Goal: Book appointment/travel/reservation

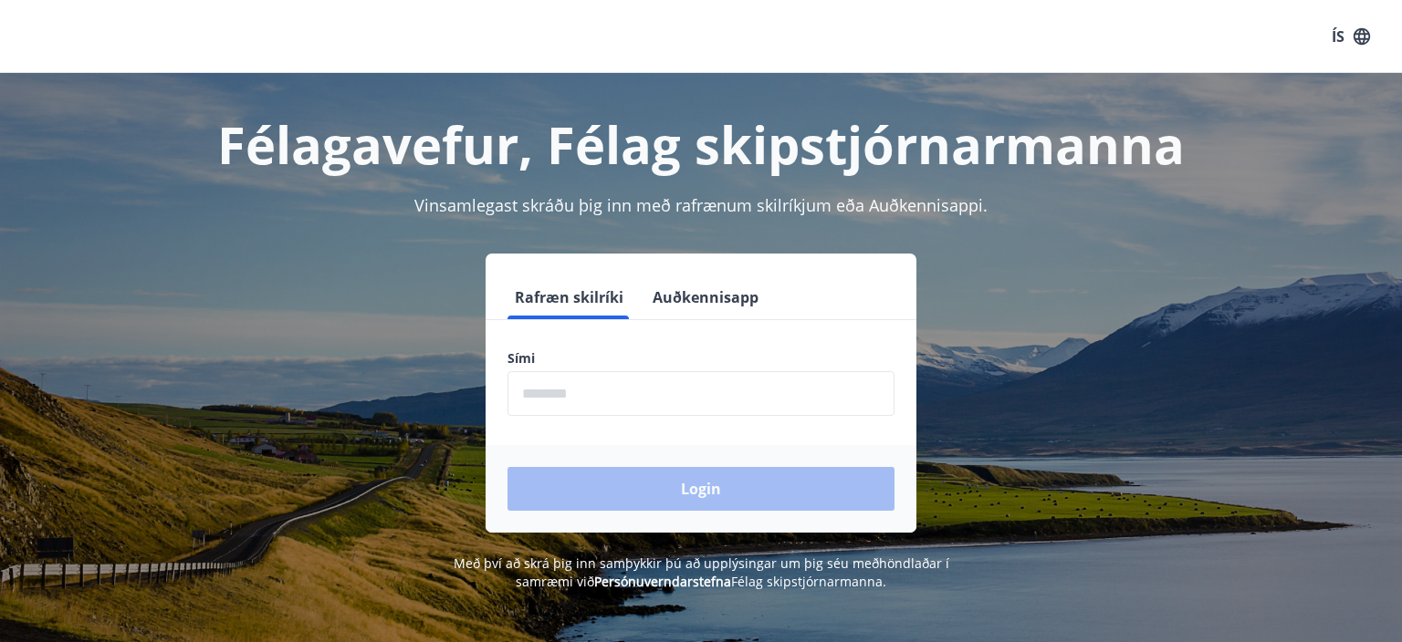
click at [527, 391] on input "phone" at bounding box center [700, 393] width 387 height 45
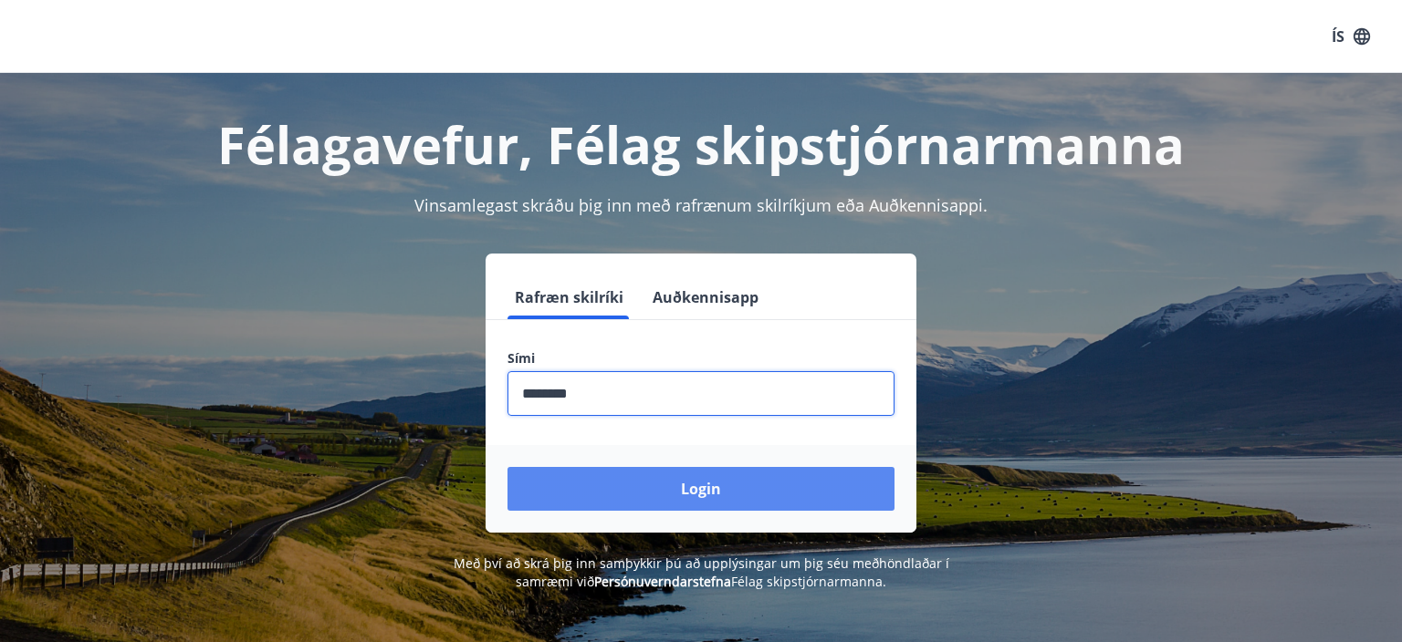
type input "********"
click at [655, 485] on button "Login" at bounding box center [700, 489] width 387 height 44
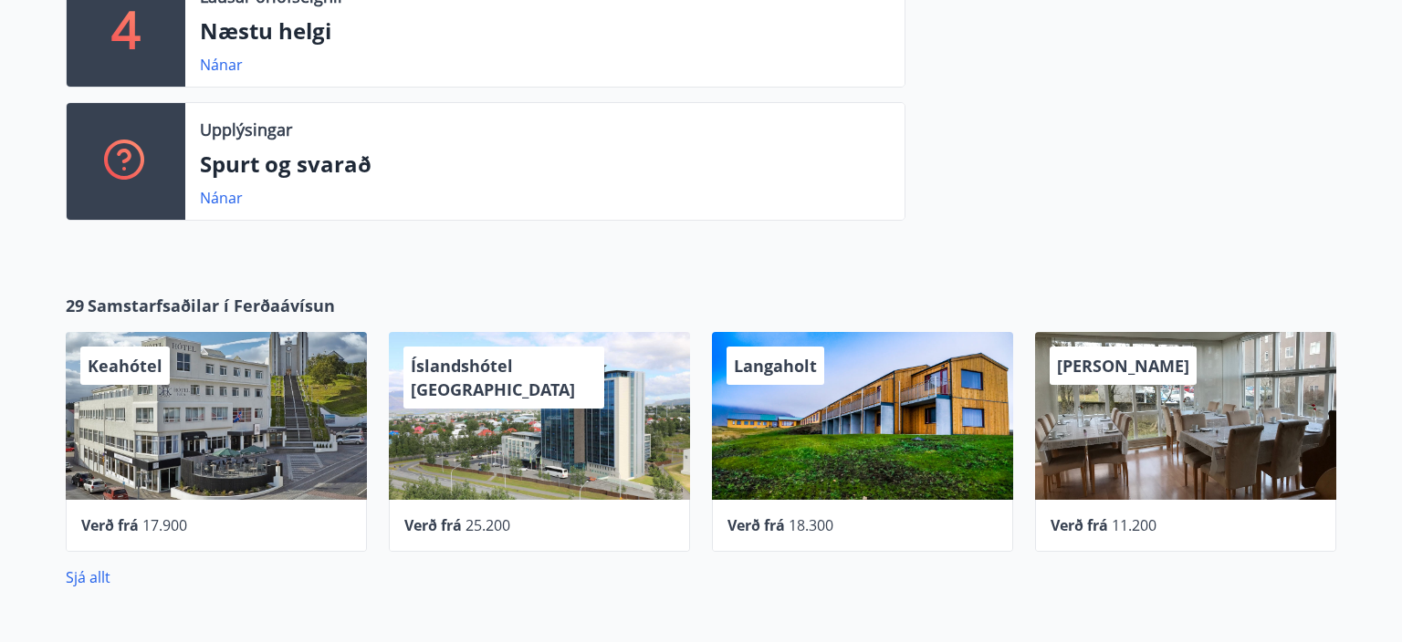
scroll to position [545, 0]
click at [1110, 395] on div "[PERSON_NAME]" at bounding box center [1185, 416] width 301 height 168
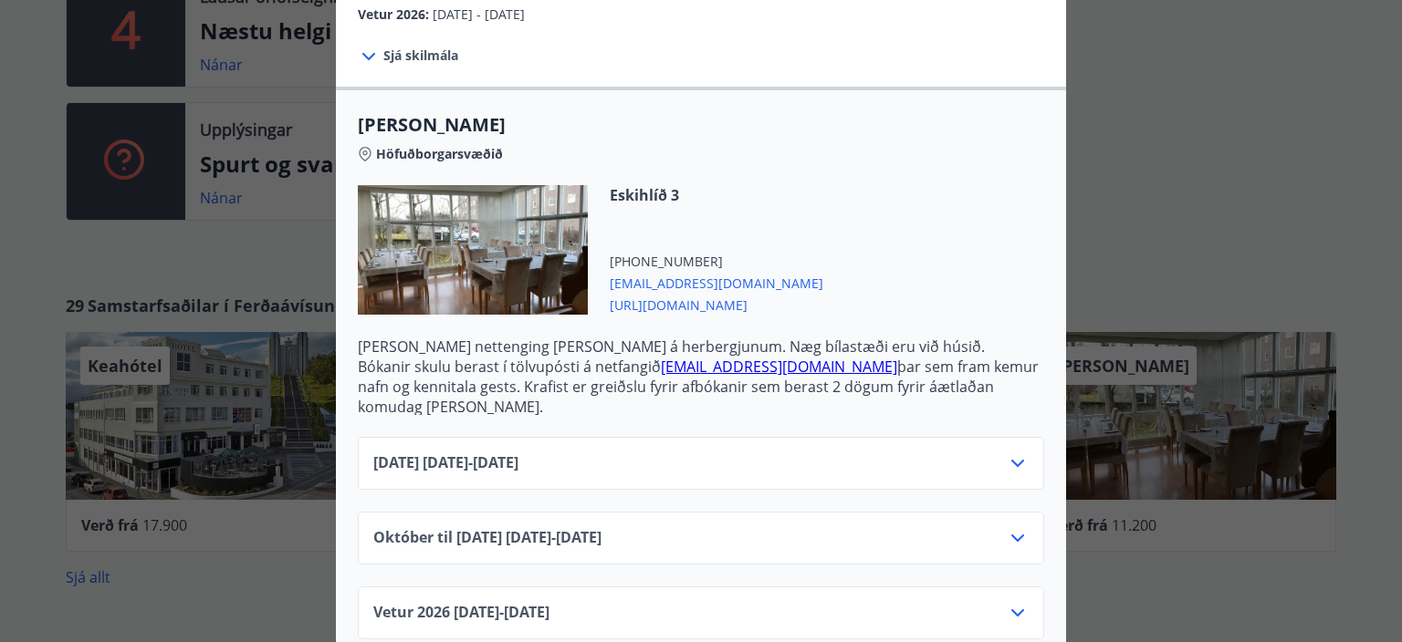
scroll to position [0, 0]
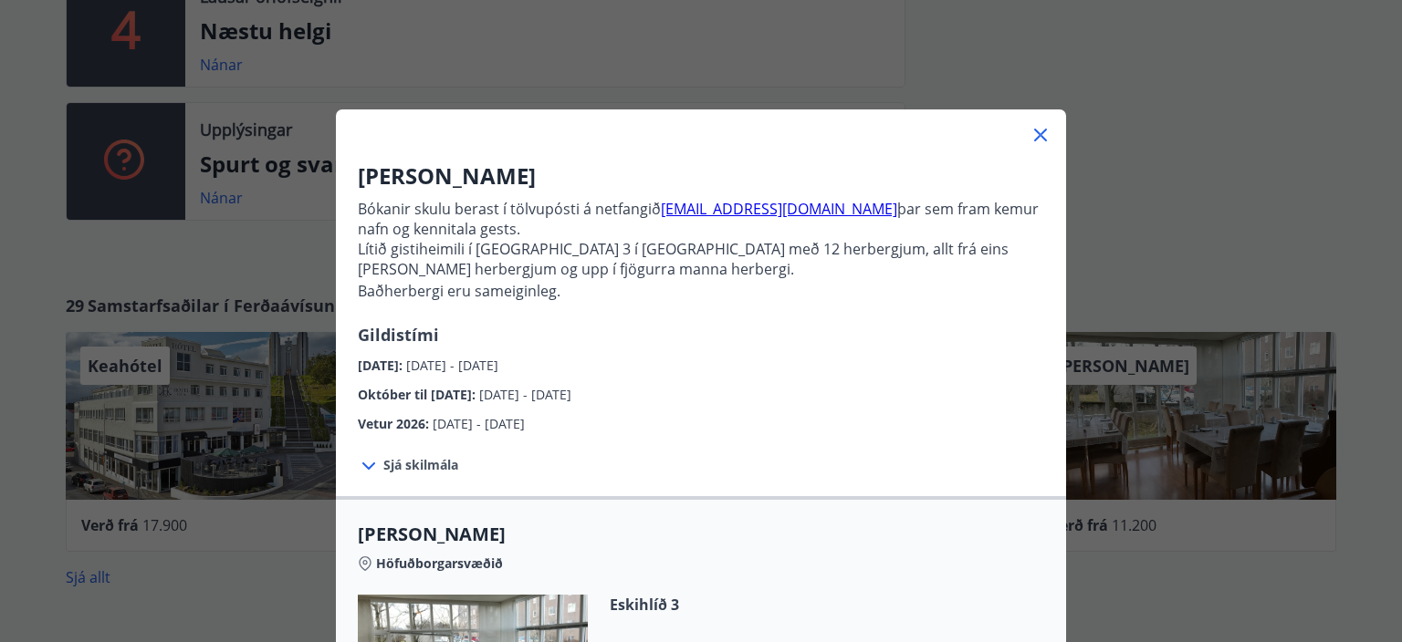
click at [1036, 130] on icon at bounding box center [1040, 135] width 13 height 13
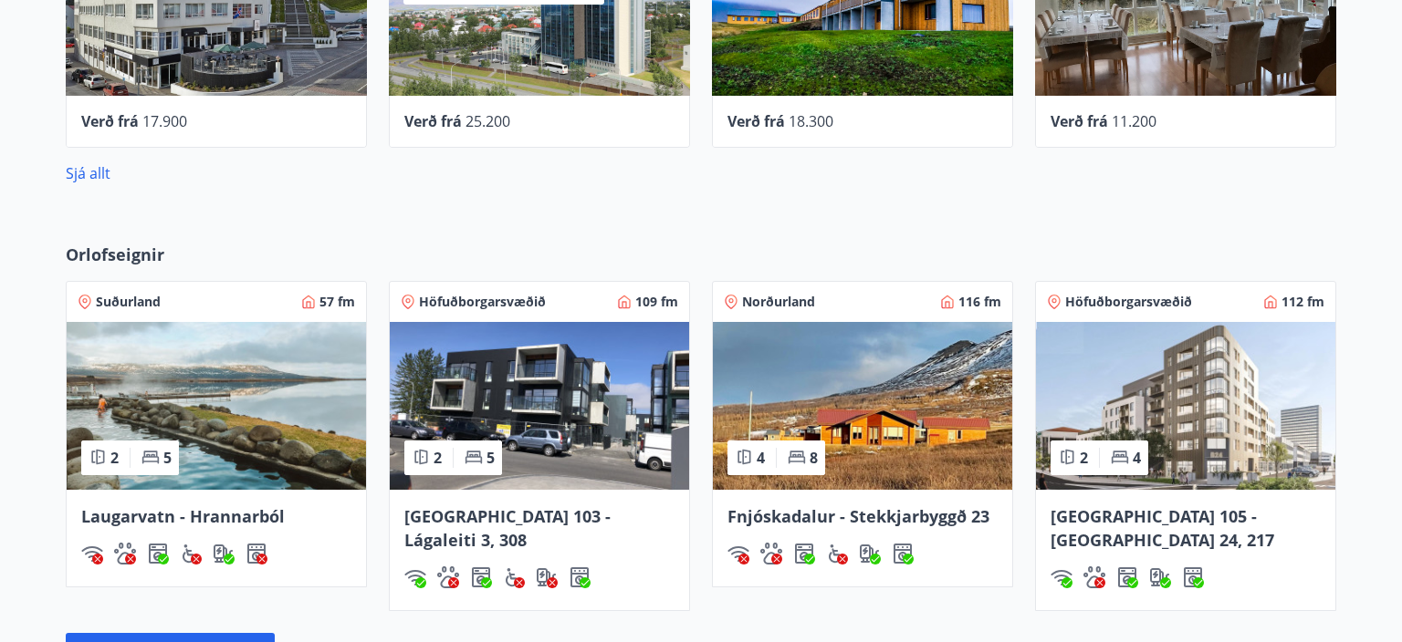
scroll to position [951, 0]
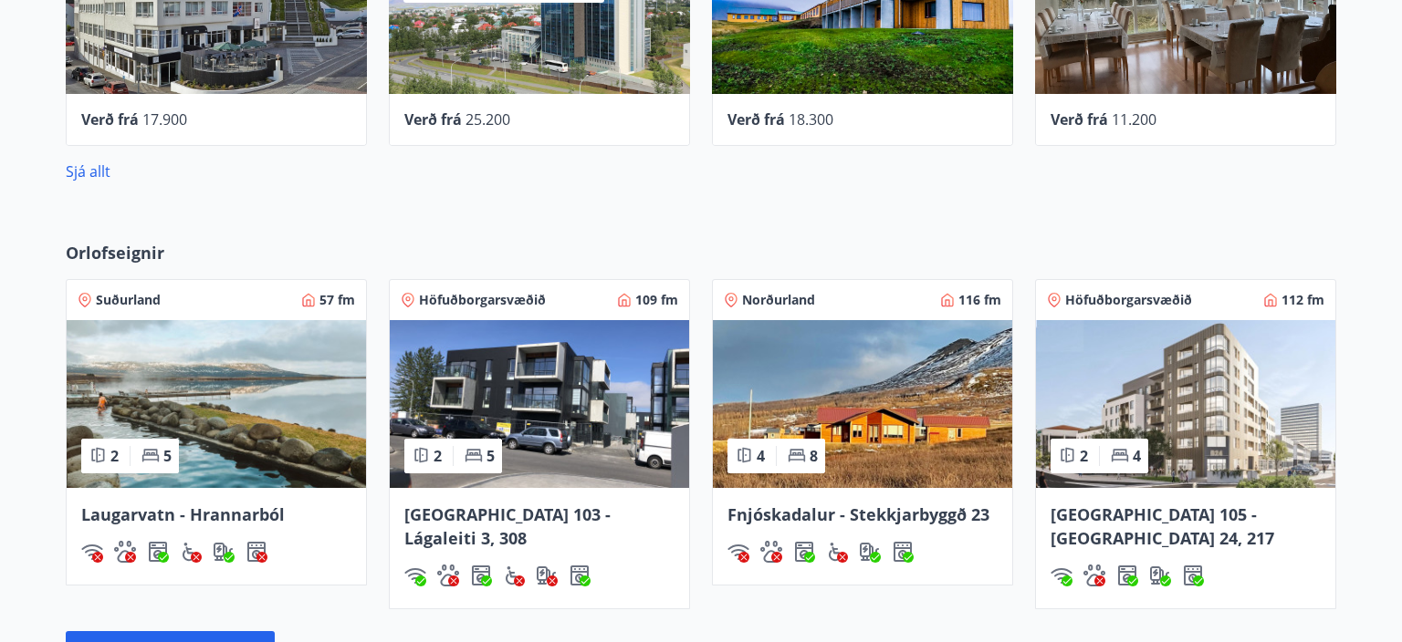
click at [499, 297] on span "Höfuðborgarsvæðið" at bounding box center [482, 300] width 127 height 18
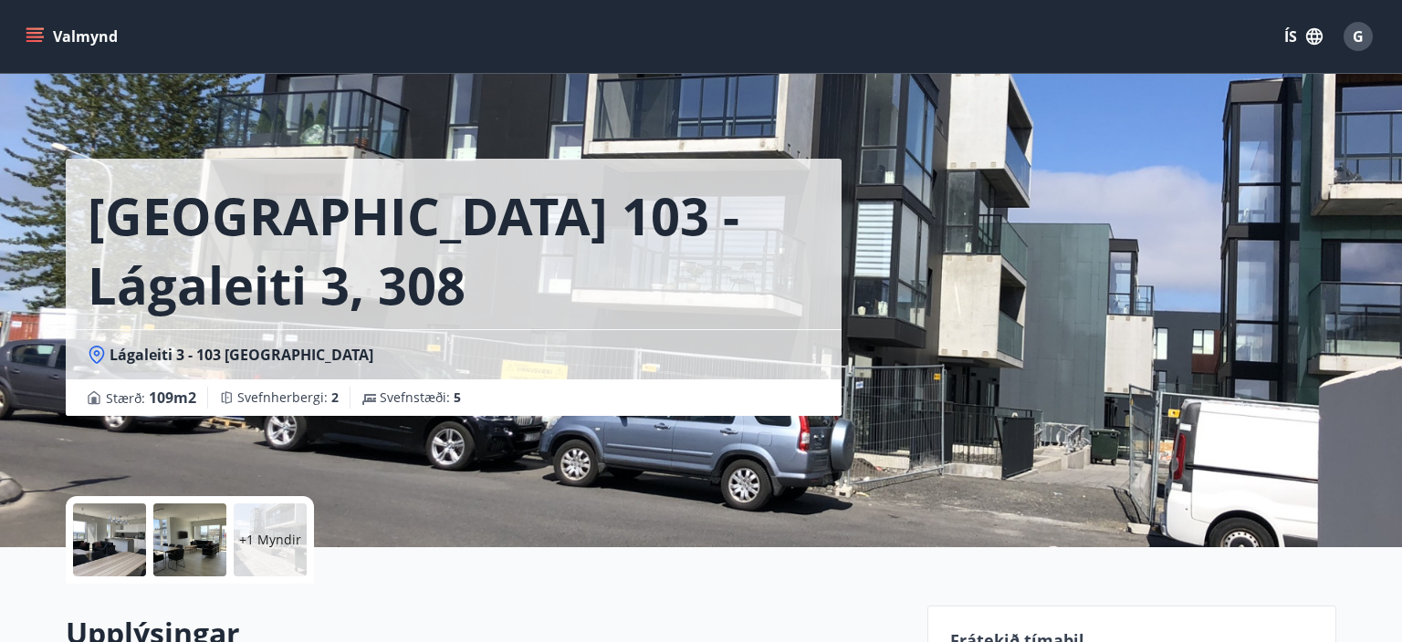
click at [40, 32] on icon "menu" at bounding box center [34, 33] width 16 height 2
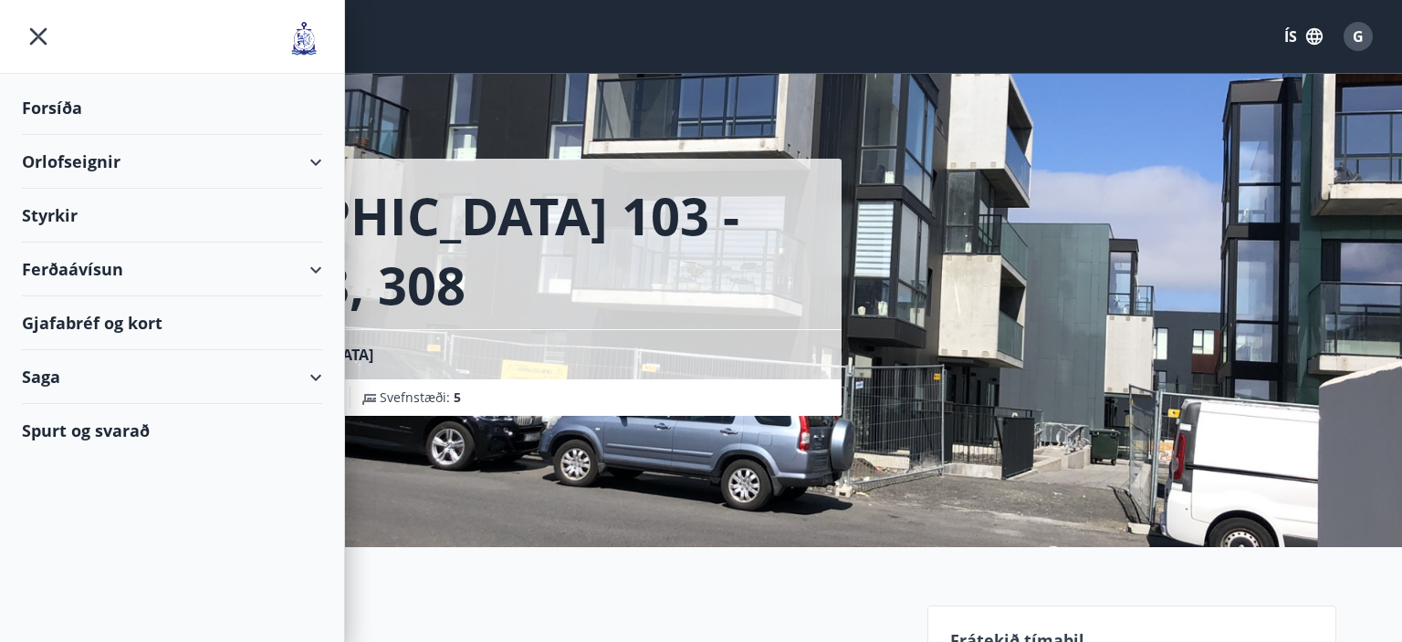
click at [64, 159] on div "Orlofseignir" at bounding box center [172, 162] width 300 height 54
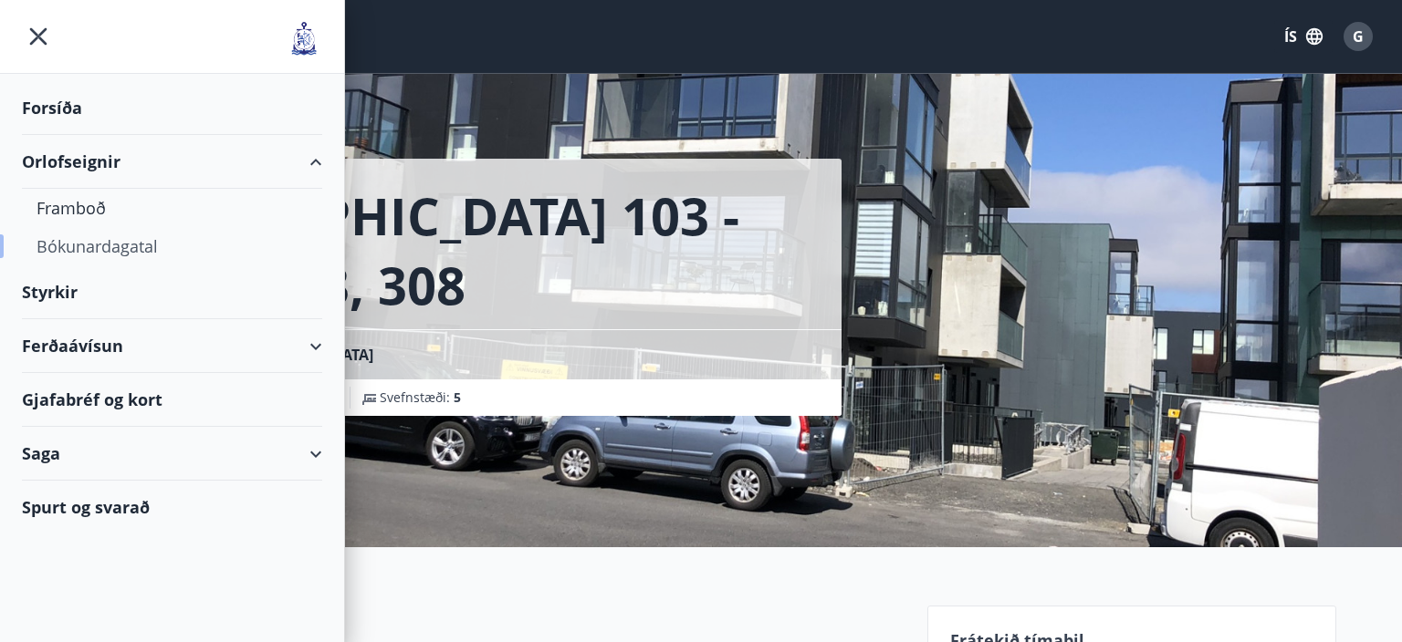
click at [75, 245] on div "Bókunardagatal" at bounding box center [171, 246] width 271 height 38
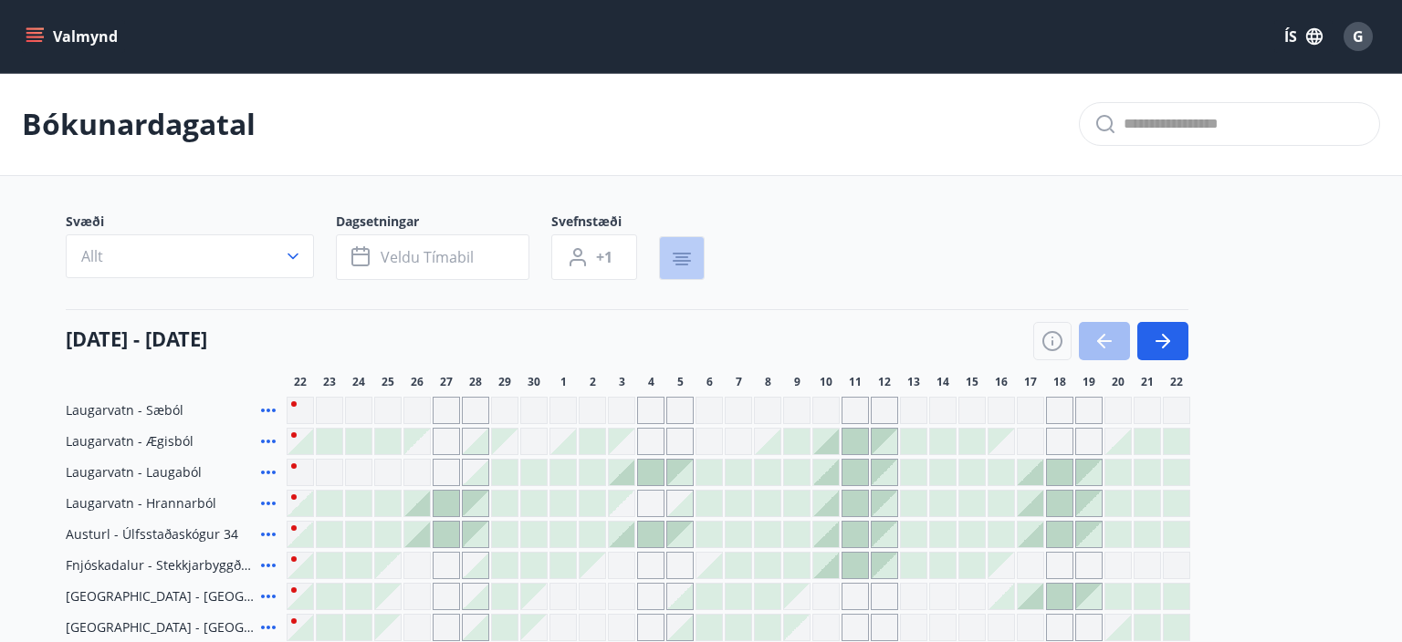
click at [683, 260] on icon "button" at bounding box center [681, 261] width 18 height 2
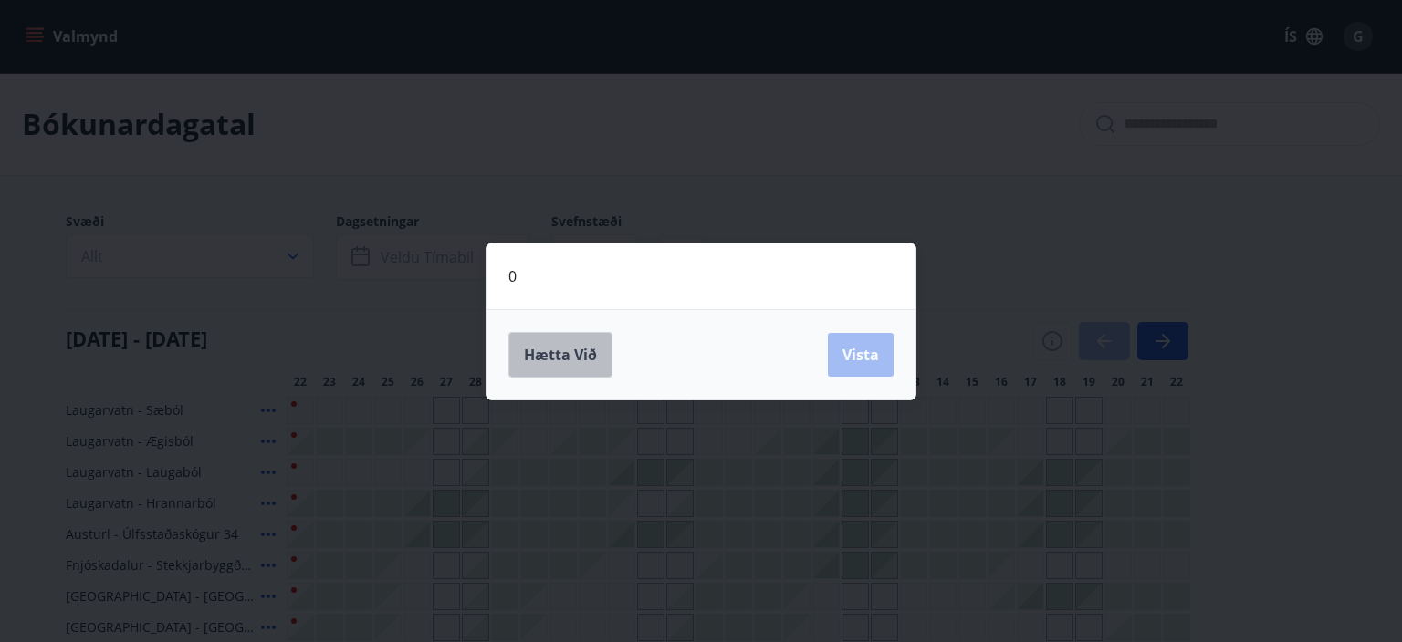
click at [535, 355] on span "Hætta við" at bounding box center [560, 355] width 73 height 20
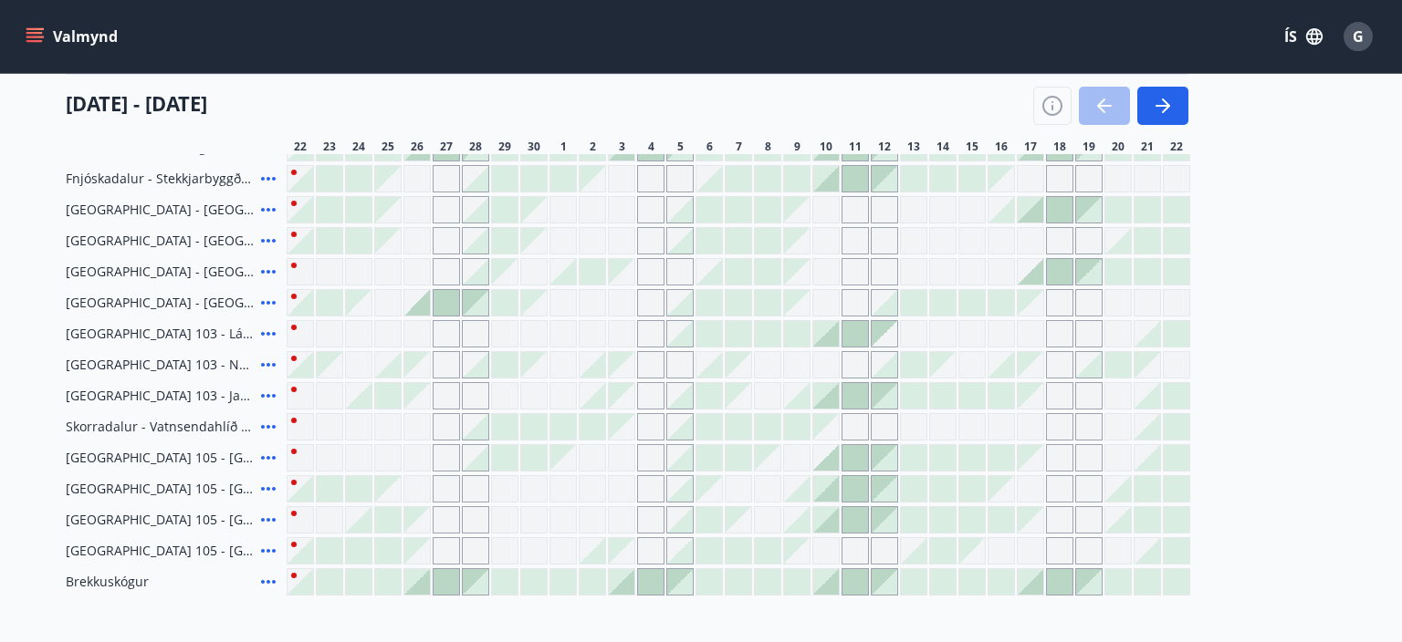
scroll to position [391, 0]
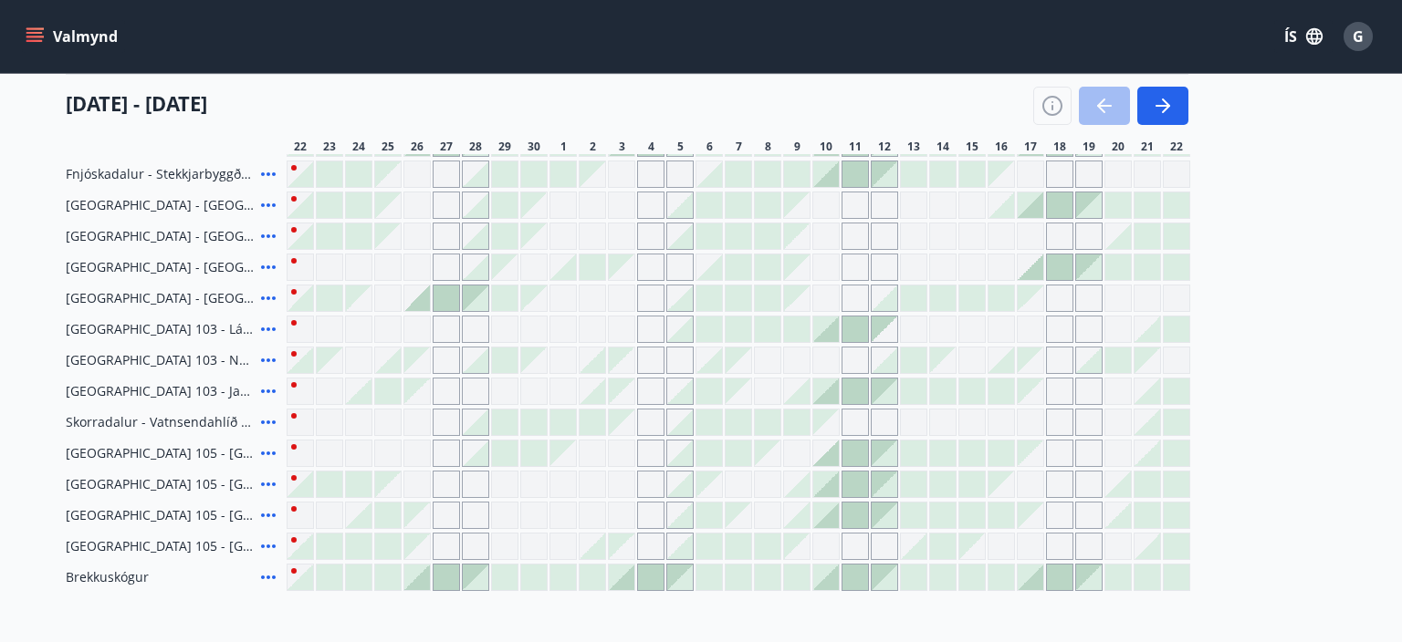
click at [391, 449] on div "Gráir dagar eru ekki bókanlegir" at bounding box center [387, 453] width 27 height 27
click at [399, 450] on div "Gráir dagar eru ekki bókanlegir" at bounding box center [387, 453] width 27 height 27
click at [433, 610] on div "Bókunardagatal Svæði Allt Dagsetningar Veldu tímabil Svefnstæði +1 [DATE] - [DA…" at bounding box center [701, 173] width 1402 height 983
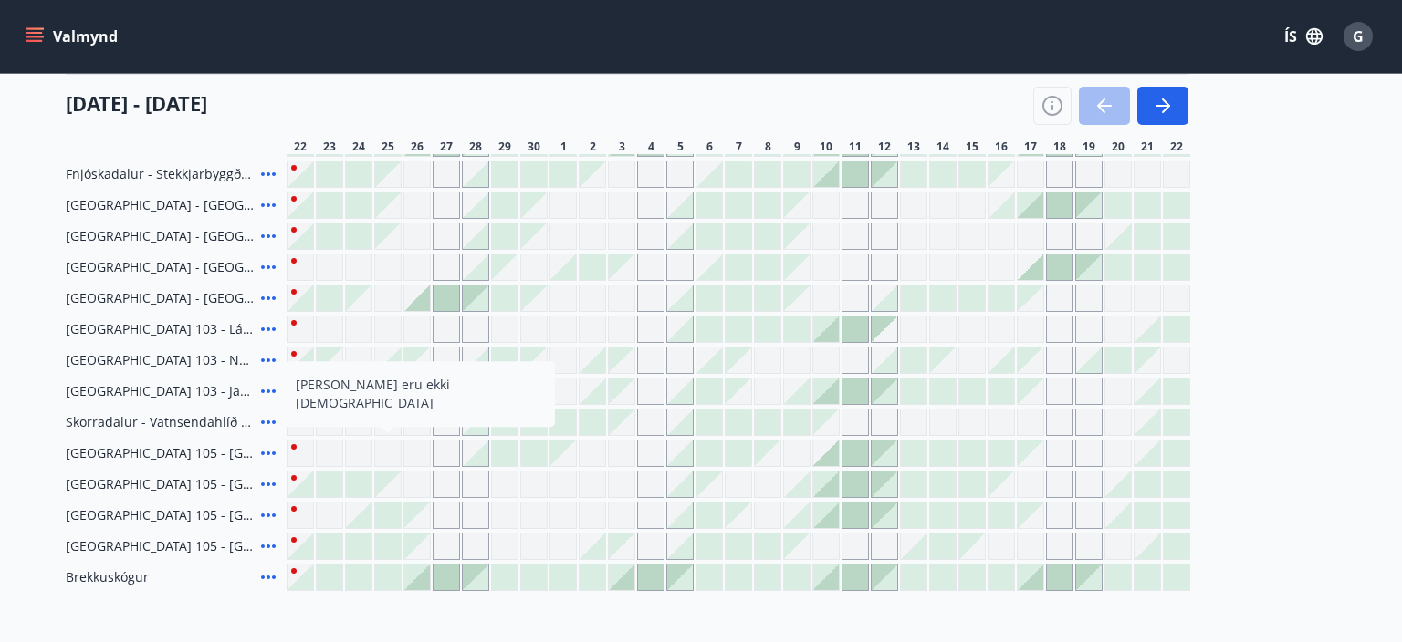
click at [433, 610] on div "Bókunardagatal Svæði Allt Dagsetningar Veldu tímabil Svefnstæði +1 [DATE] - [DA…" at bounding box center [701, 173] width 1402 height 983
click at [389, 367] on div at bounding box center [388, 361] width 26 height 26
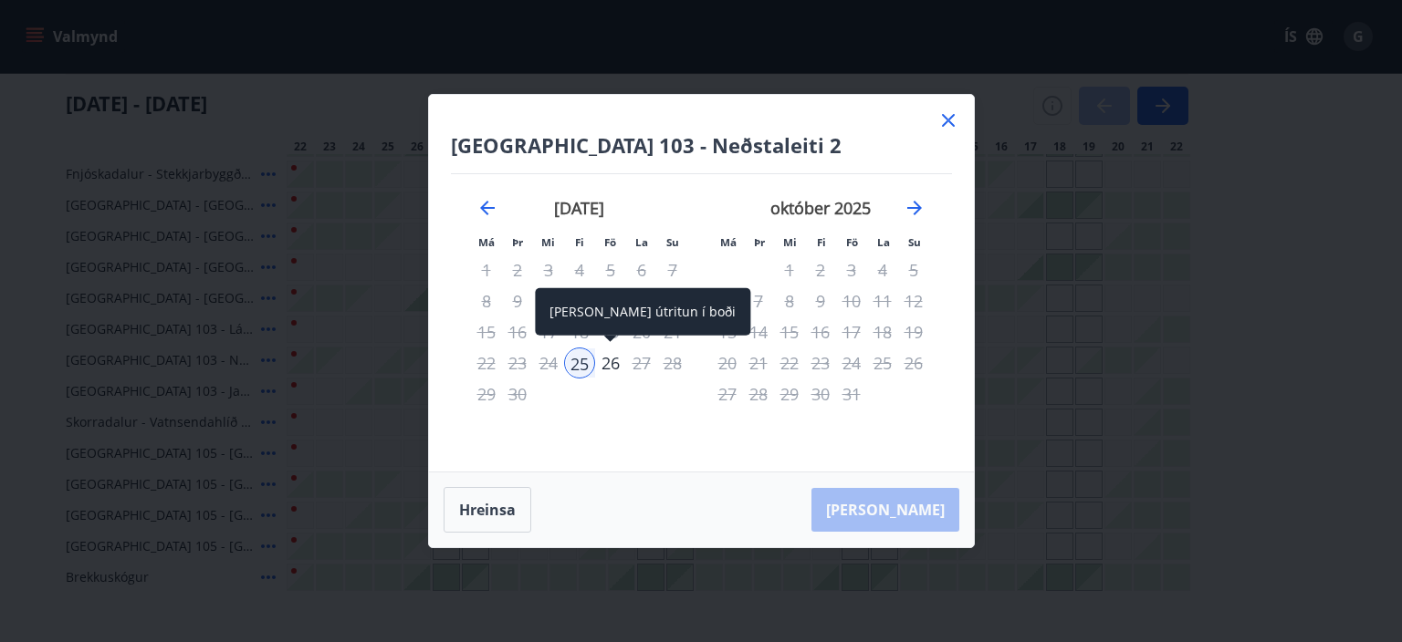
click at [610, 363] on div "26" at bounding box center [610, 363] width 31 height 31
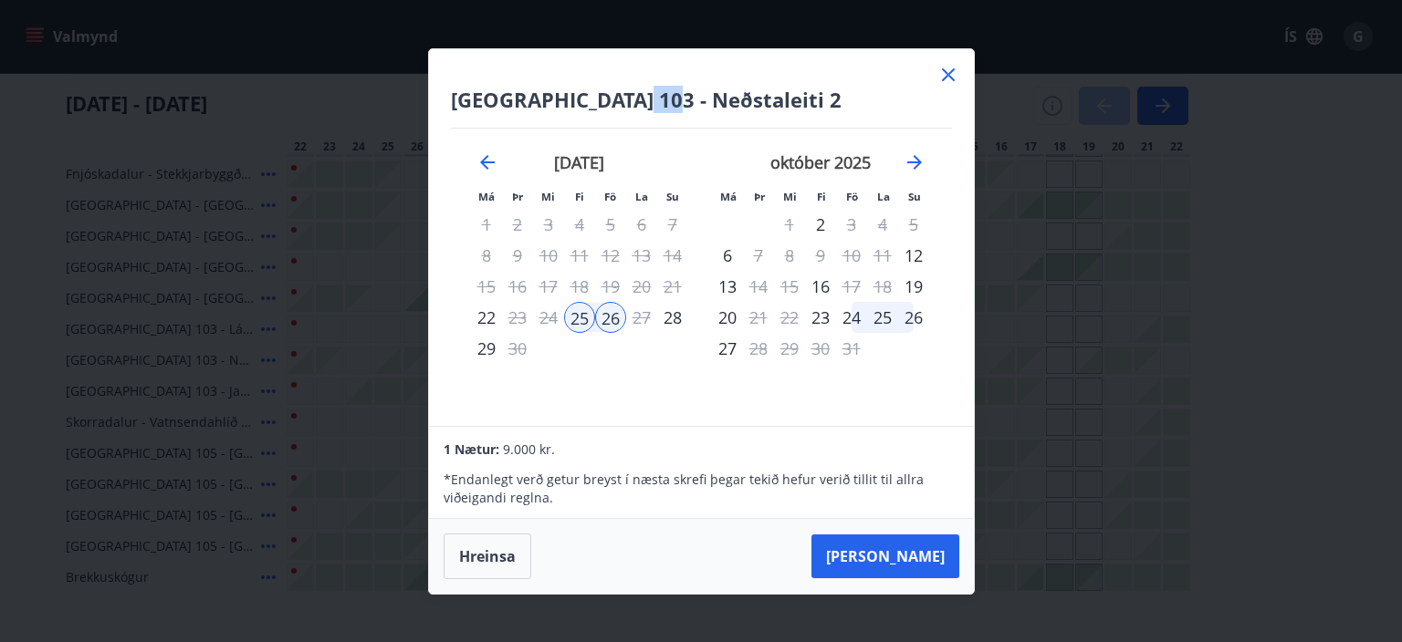
drag, startPoint x: 651, startPoint y: 62, endPoint x: 620, endPoint y: 80, distance: 36.8
click at [620, 80] on div "[GEOGRAPHIC_DATA] 103 - Neðstaleiti 2 Má Þr Mi Fi Fö La Su Má Þr Mi Fi Fö La Su…" at bounding box center [701, 237] width 545 height 377
click at [761, 96] on h4 "[GEOGRAPHIC_DATA] 103 - Neðstaleiti 2" at bounding box center [701, 99] width 501 height 27
click at [915, 553] on button "[PERSON_NAME]" at bounding box center [885, 557] width 148 height 44
click at [351, 33] on div "[GEOGRAPHIC_DATA] 103 - Neðstaleiti 2 Má Þr Mi Fi Fö La Su Má Þr Mi Fi Fö La Su…" at bounding box center [701, 321] width 1402 height 642
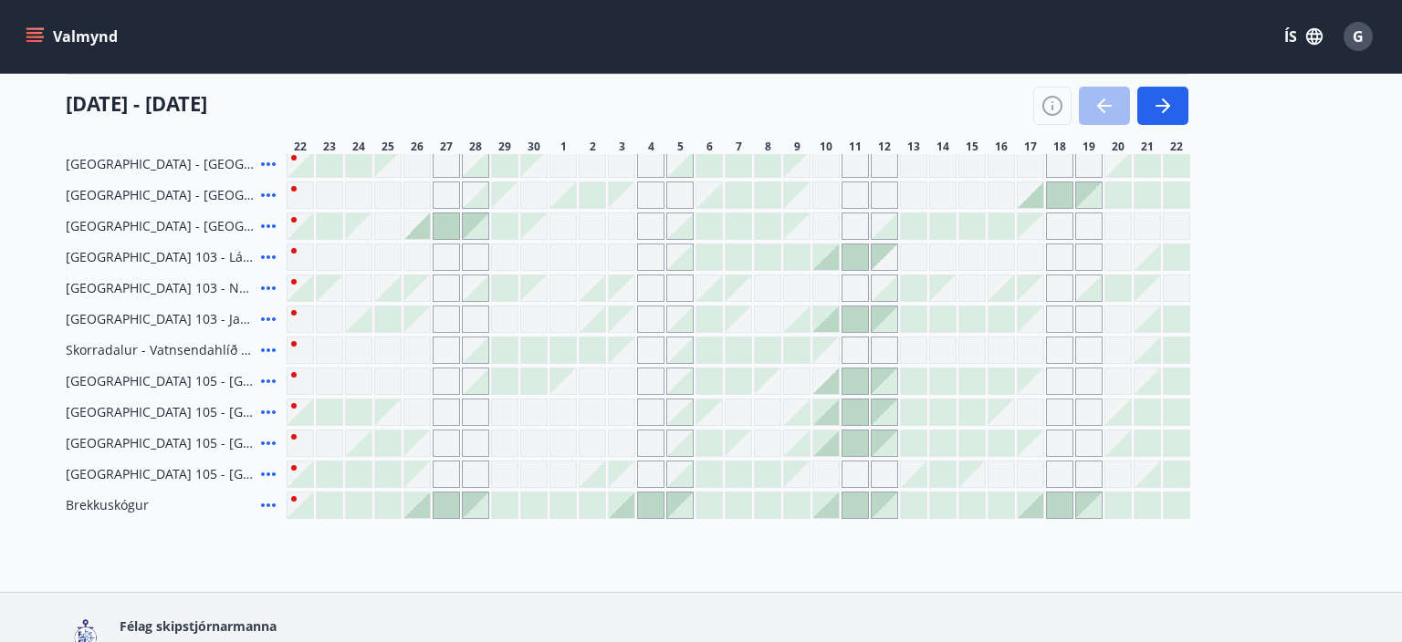
scroll to position [452, 0]
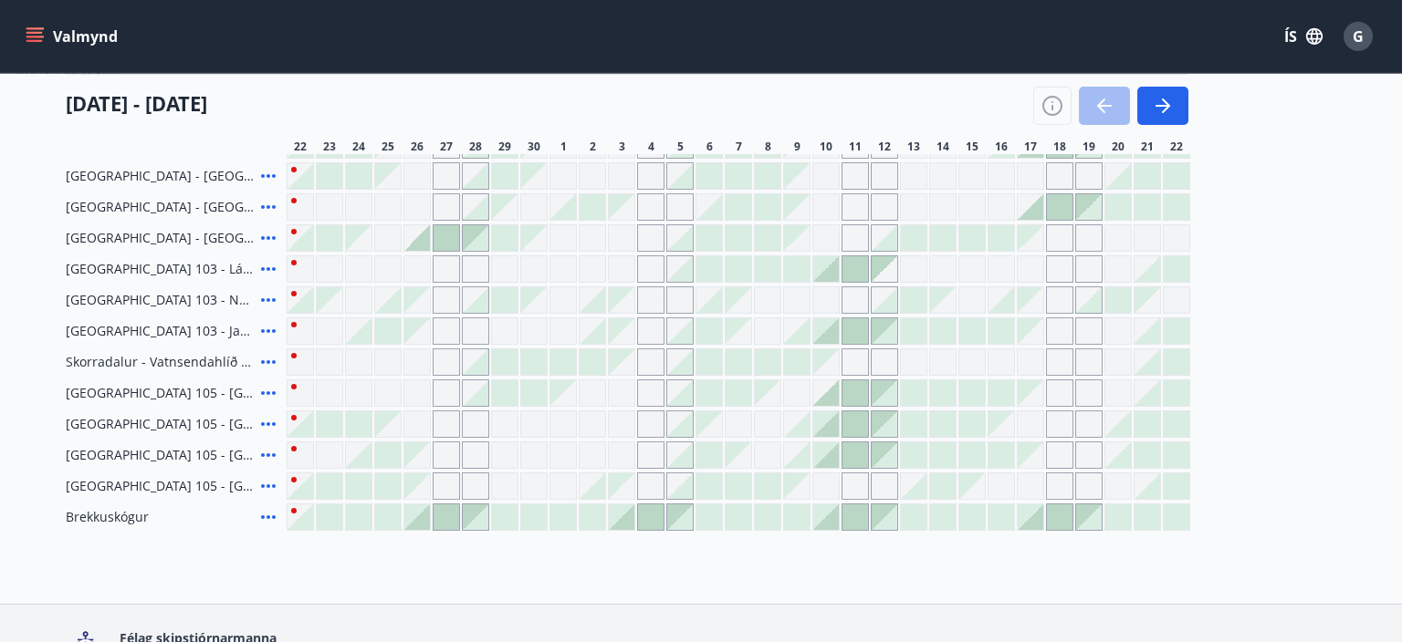
click at [393, 304] on div at bounding box center [388, 300] width 26 height 26
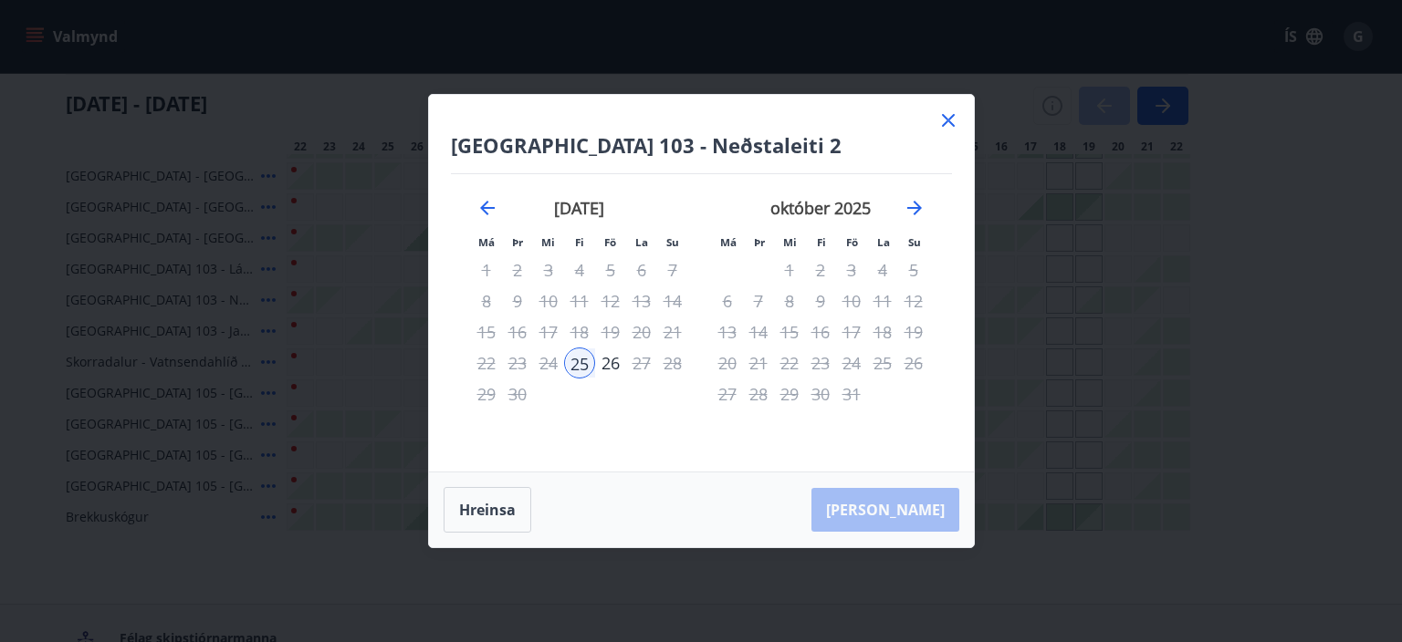
click at [945, 123] on icon at bounding box center [948, 120] width 13 height 13
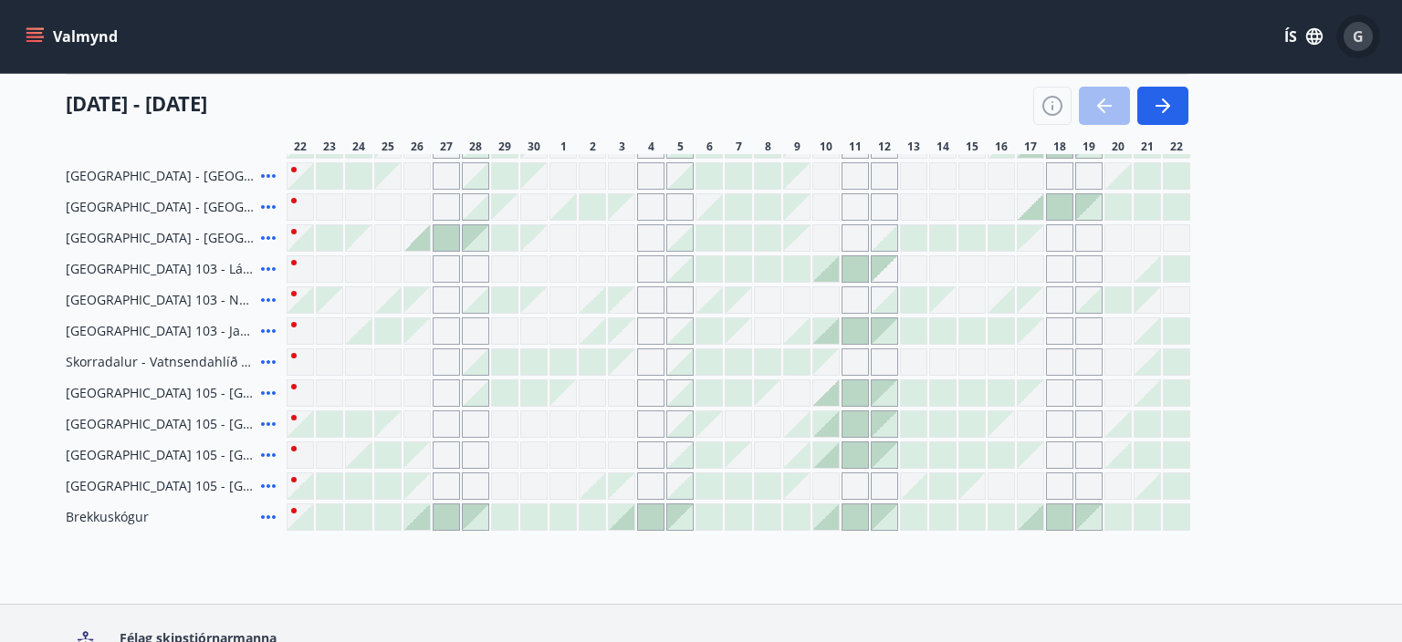
click at [1356, 36] on span "G" at bounding box center [1357, 36] width 11 height 20
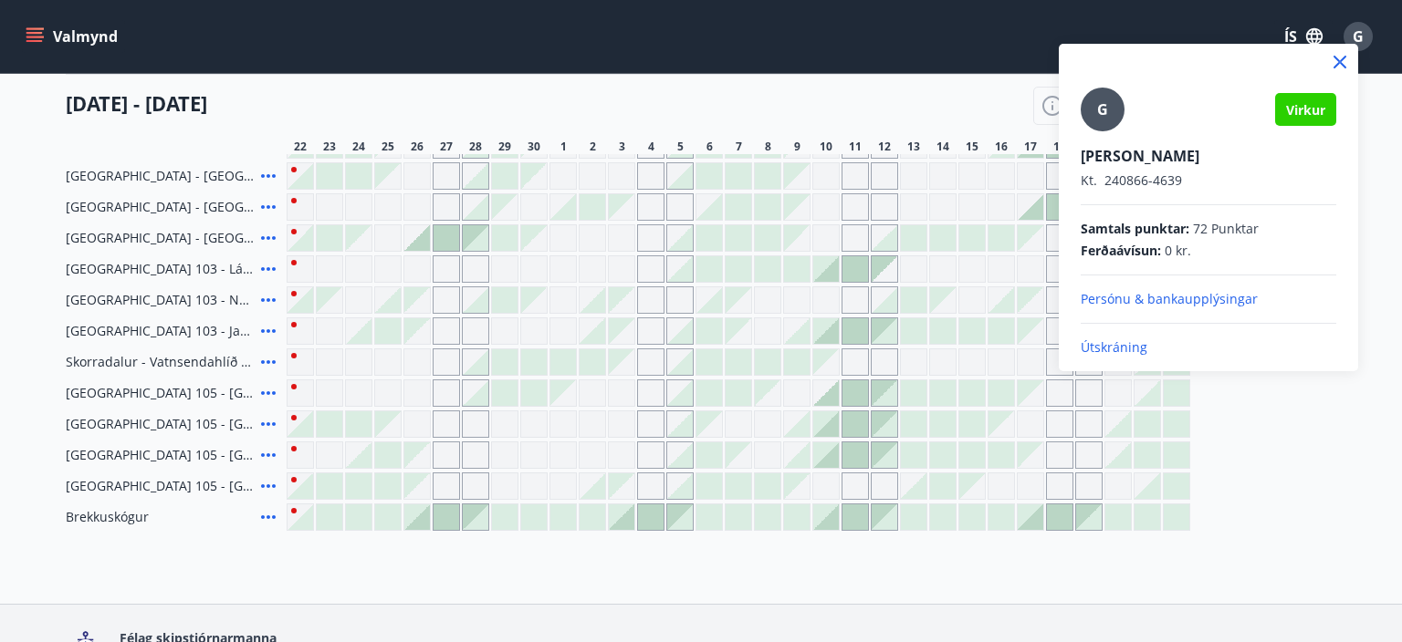
click at [1099, 347] on p "Útskráning" at bounding box center [1207, 348] width 255 height 18
